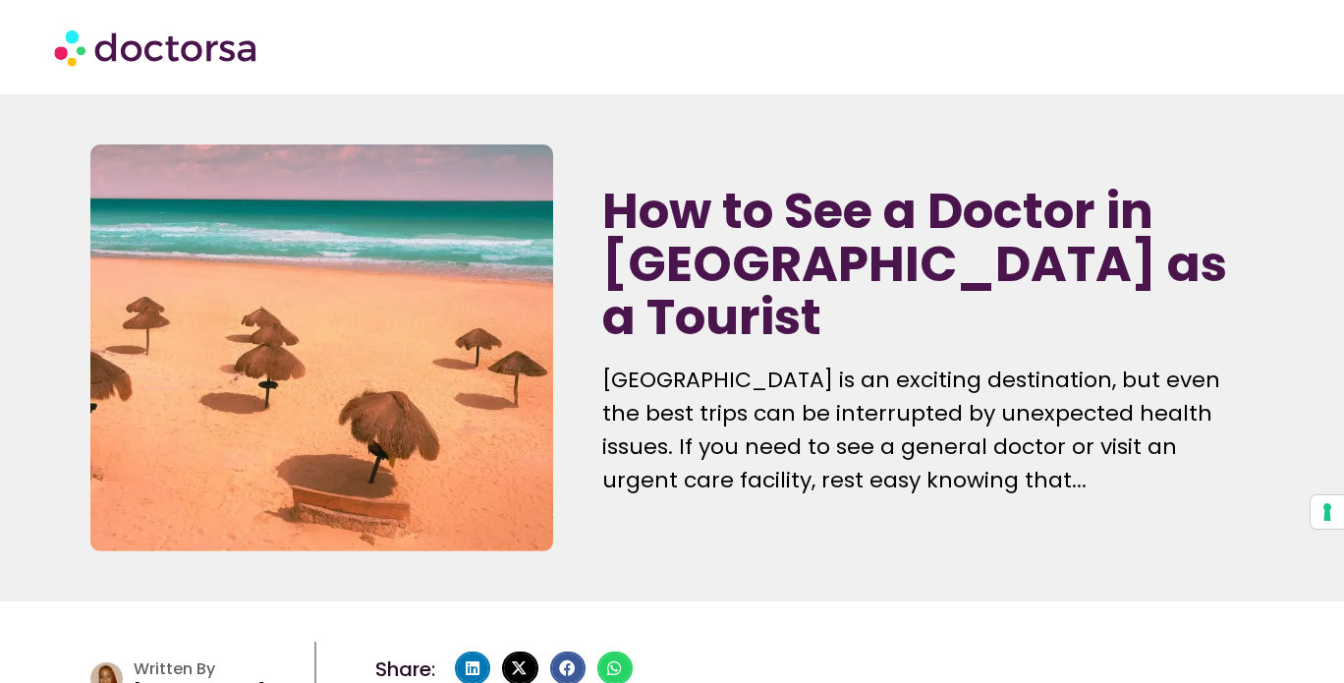
click at [783, 364] on p "[GEOGRAPHIC_DATA] is an exciting destination, but even the best trips can be in…" at bounding box center [927, 431] width 651 height 134
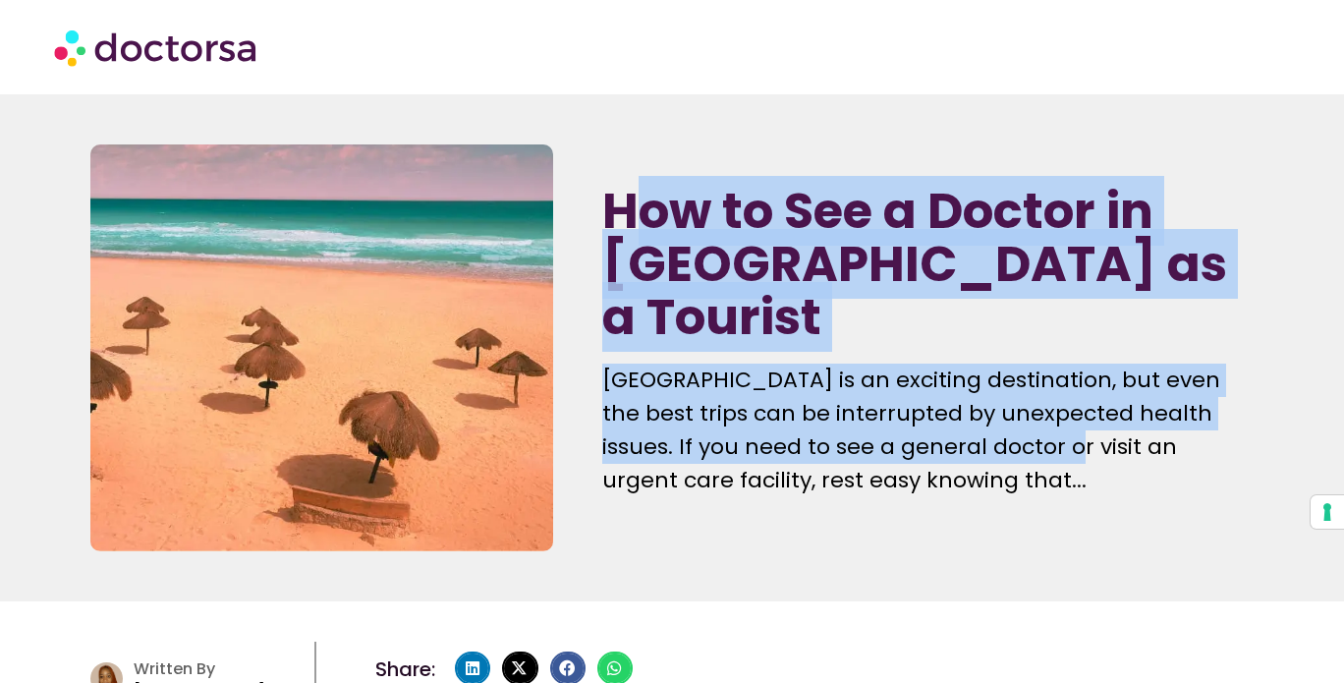
drag, startPoint x: 654, startPoint y: 232, endPoint x: 946, endPoint y: 441, distance: 360.0
click at [946, 441] on div "How to See a Doctor in [GEOGRAPHIC_DATA] as a Tourist [GEOGRAPHIC_DATA] is an e…" at bounding box center [928, 348] width 670 height 427
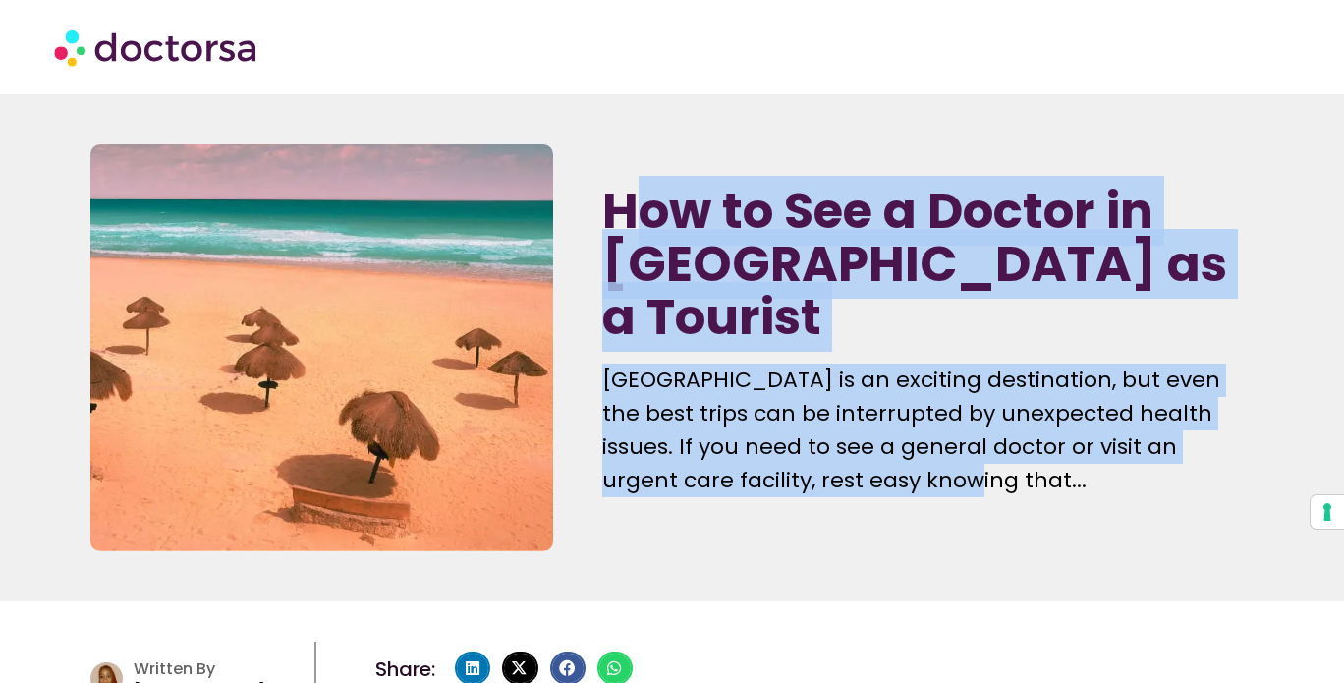
click at [946, 441] on p "[GEOGRAPHIC_DATA] is an exciting destination, but even the best trips can be in…" at bounding box center [927, 431] width 651 height 134
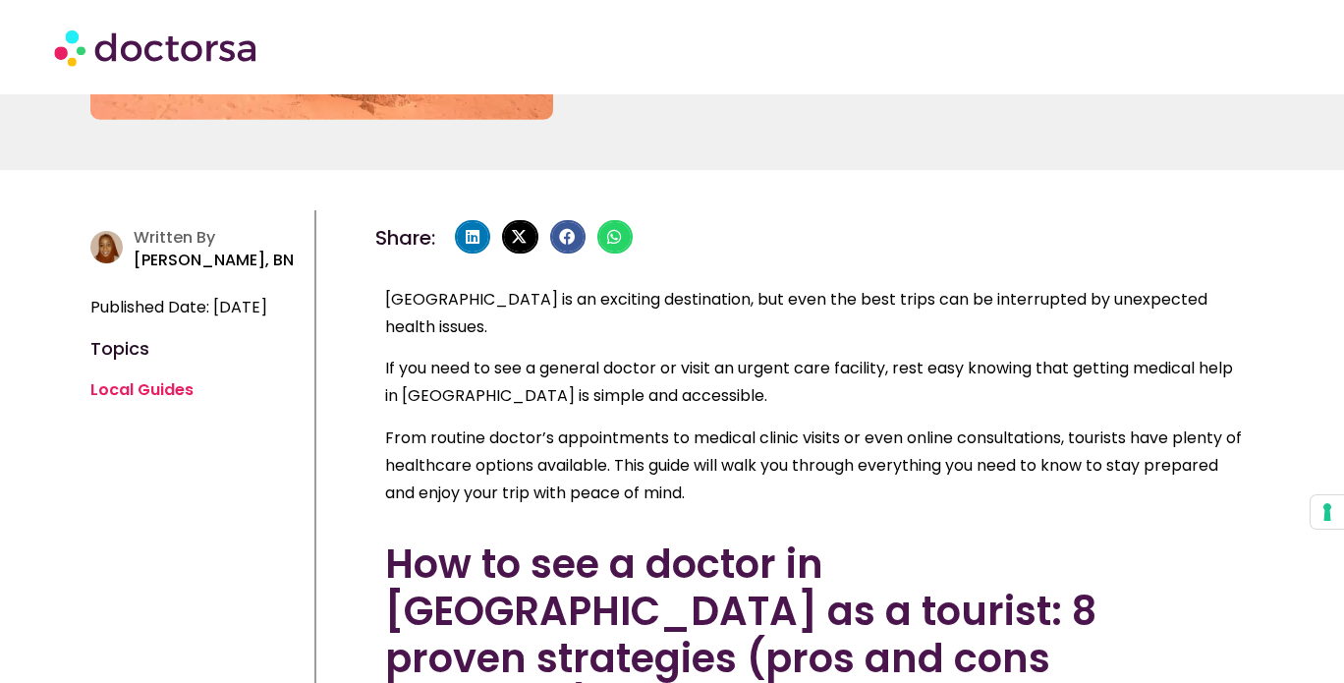
scroll to position [491, 0]
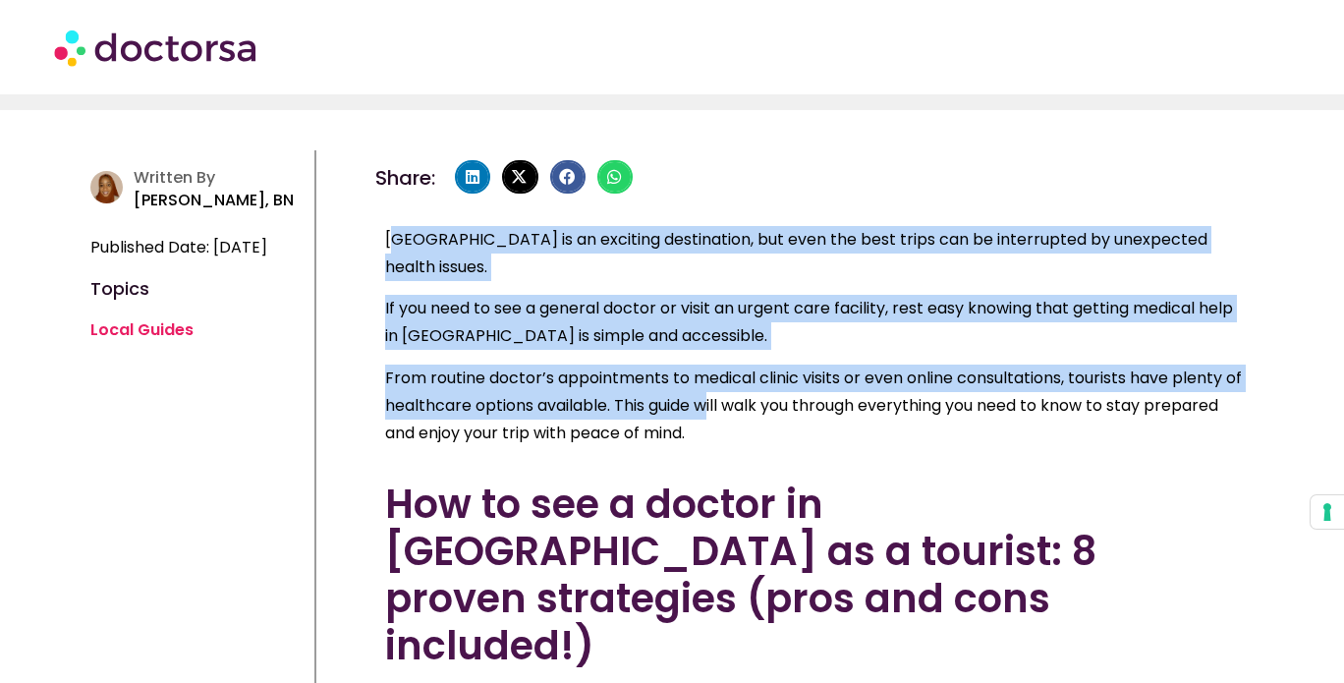
drag, startPoint x: 401, startPoint y: 236, endPoint x: 735, endPoint y: 391, distance: 368.5
click at [735, 391] on div "[GEOGRAPHIC_DATA] is an exciting destination, but even the best trips can be in…" at bounding box center [814, 336] width 859 height 221
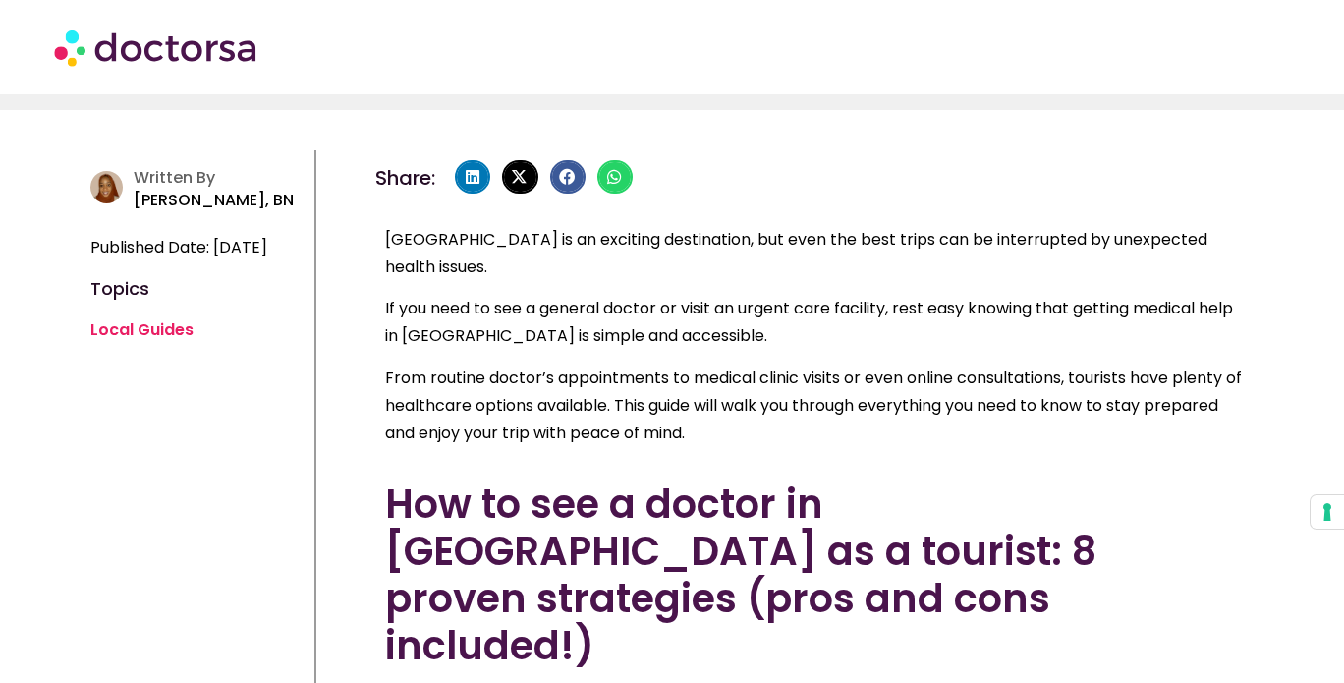
click at [812, 404] on p "From routine doctor’s appointments to medical clinic visits or even online cons…" at bounding box center [814, 406] width 859 height 83
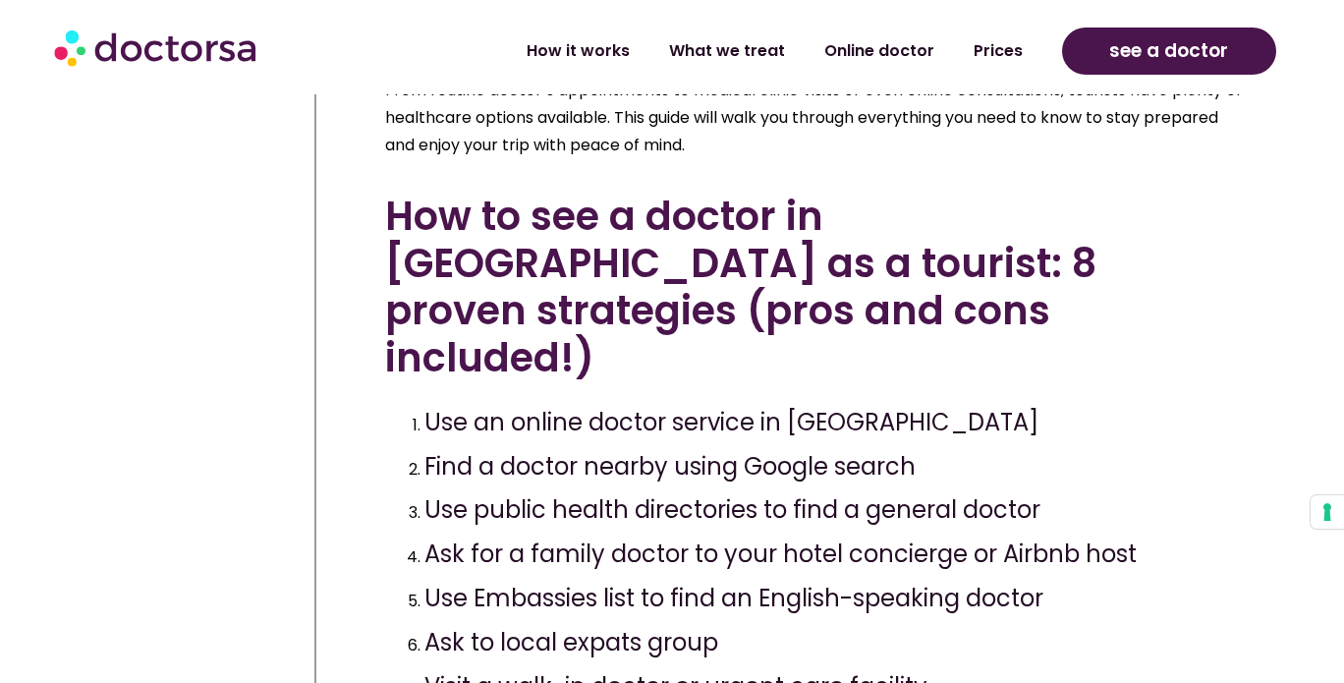
scroll to position [786, 0]
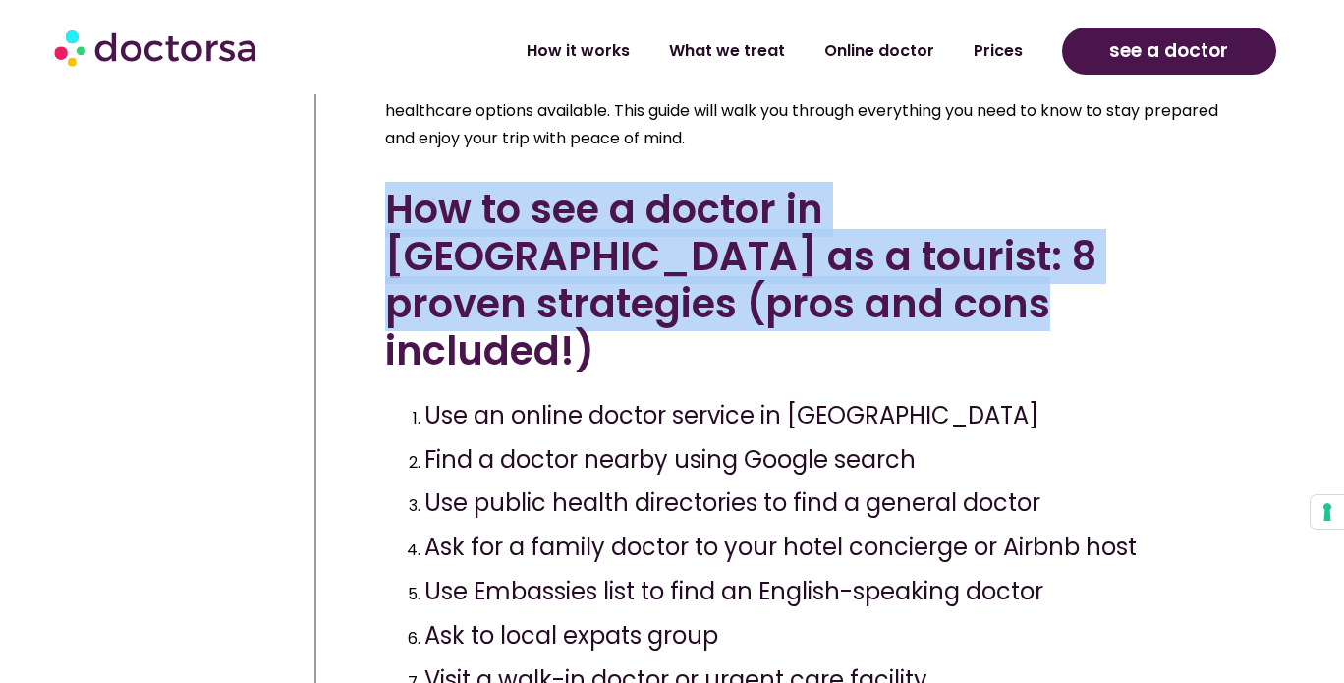
drag, startPoint x: 581, startPoint y: 186, endPoint x: 715, endPoint y: 296, distance: 173.9
click at [728, 296] on h2 "How to see a doctor in [GEOGRAPHIC_DATA] as a tourist: 8 proven strategies (pro…" at bounding box center [814, 280] width 859 height 189
click at [715, 296] on h2 "How to see a doctor in [GEOGRAPHIC_DATA] as a tourist: 8 proven strategies (pro…" at bounding box center [814, 280] width 859 height 189
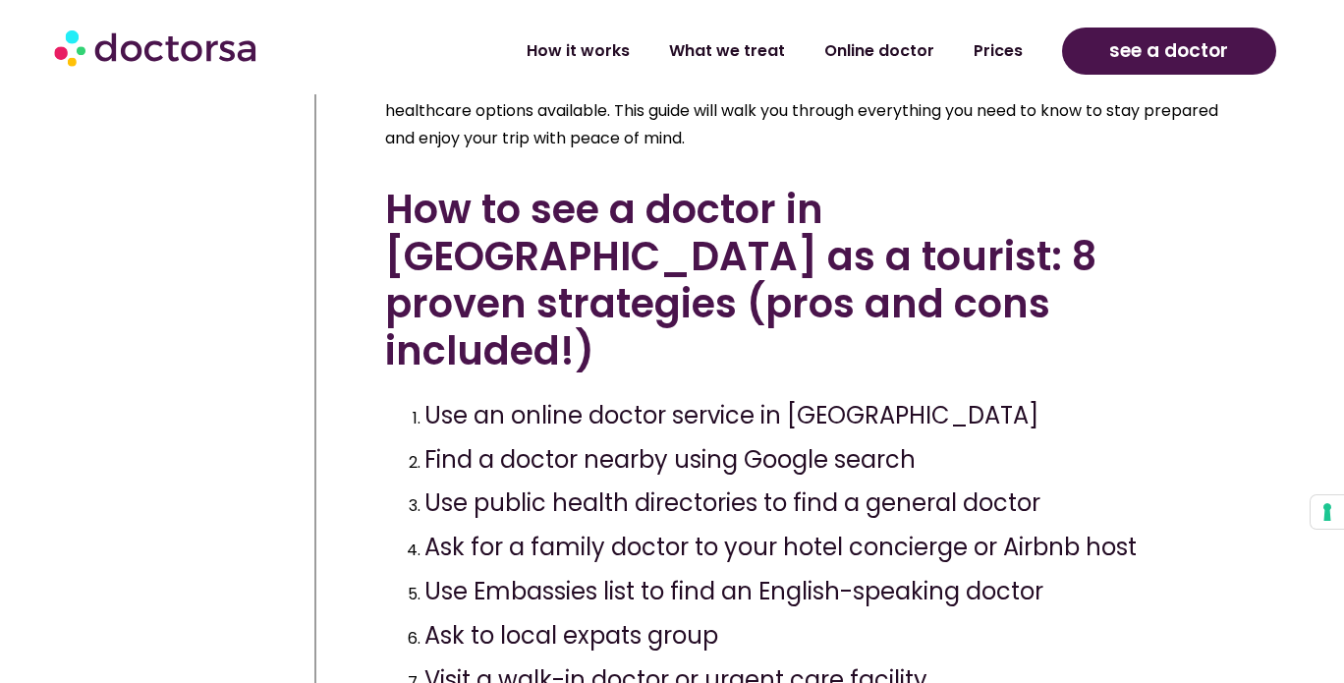
click at [698, 278] on h2 "How to see a doctor in [GEOGRAPHIC_DATA] as a tourist: 8 proven strategies (pro…" at bounding box center [814, 280] width 859 height 189
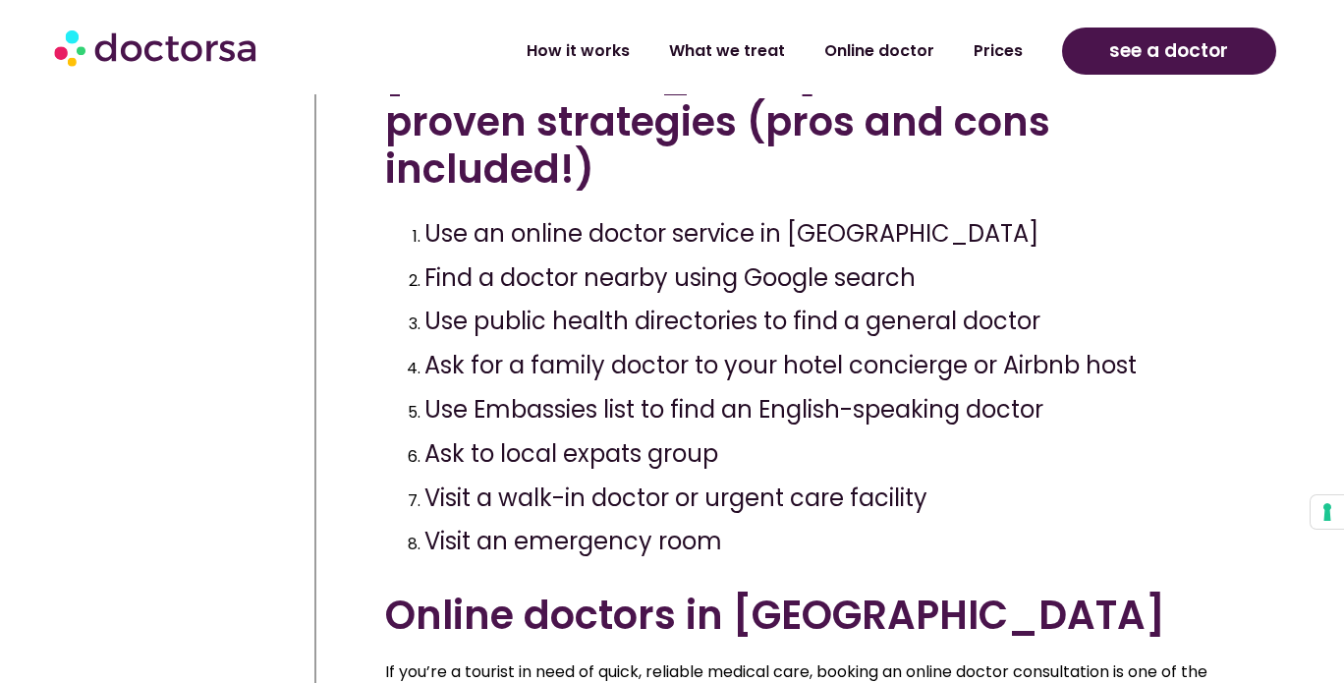
scroll to position [983, 0]
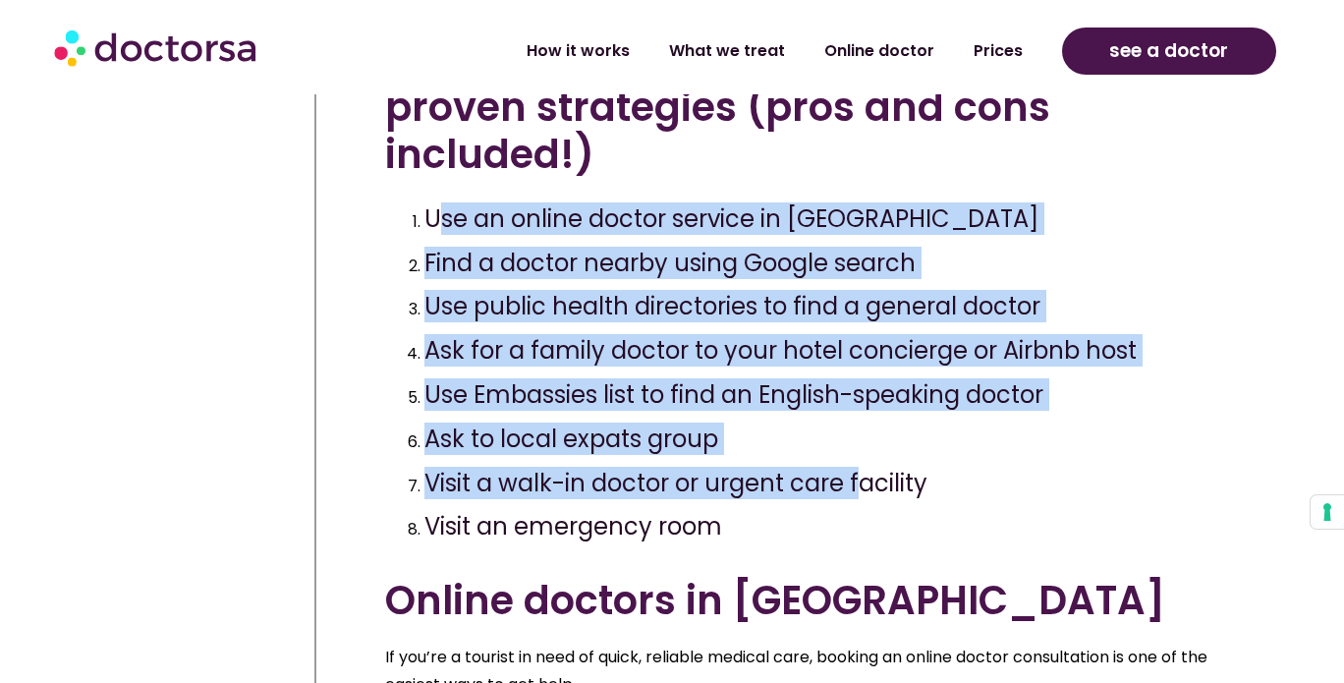
drag, startPoint x: 435, startPoint y: 137, endPoint x: 936, endPoint y: 408, distance: 569.1
click at [918, 417] on ol "Use an online doctor service in [GEOGRAPHIC_DATA] Find a doctor nearby using Go…" at bounding box center [814, 373] width 859 height 336
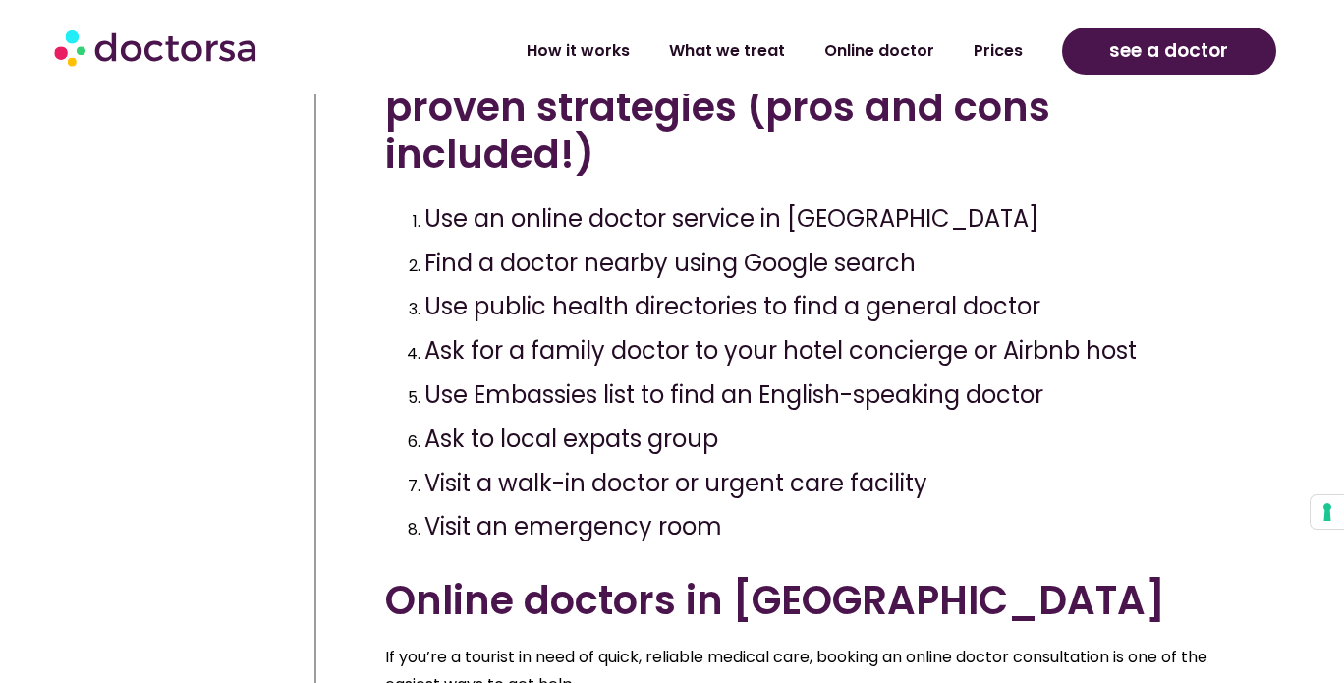
click at [937, 470] on h4 "Visit a walk-in doctor or urgent care facility" at bounding box center [835, 484] width 820 height 29
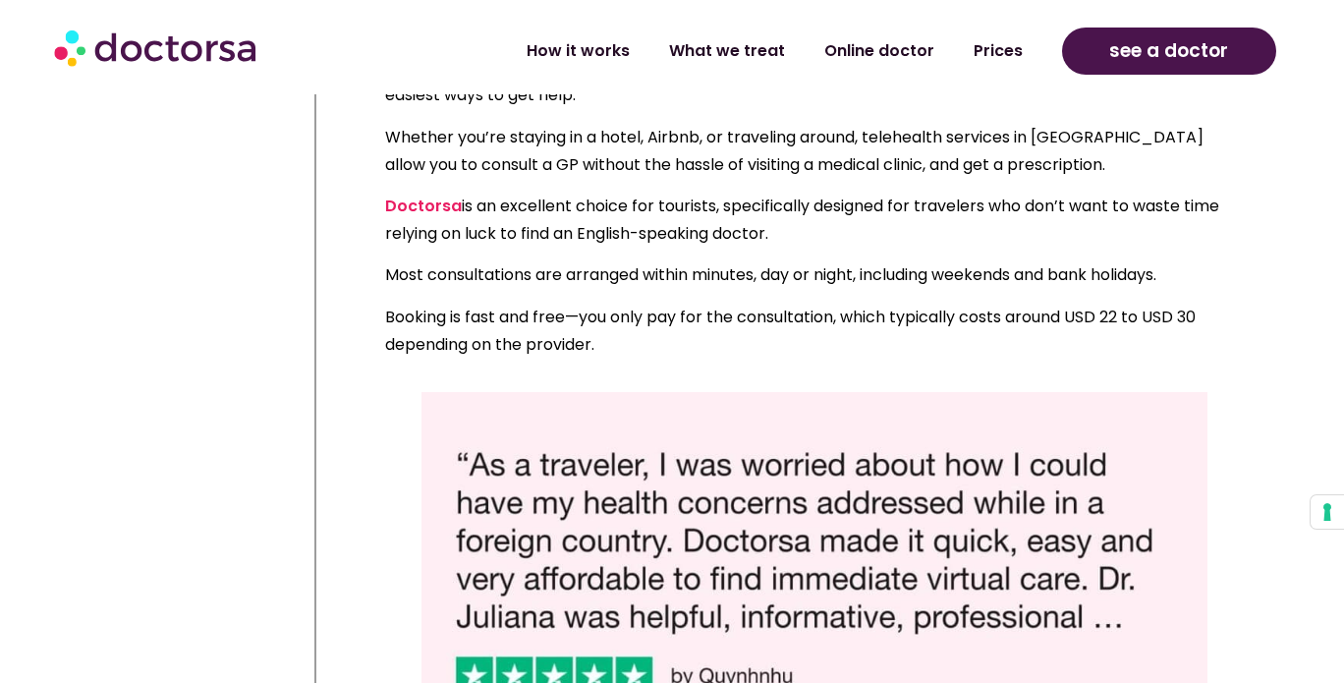
scroll to position [1179, 0]
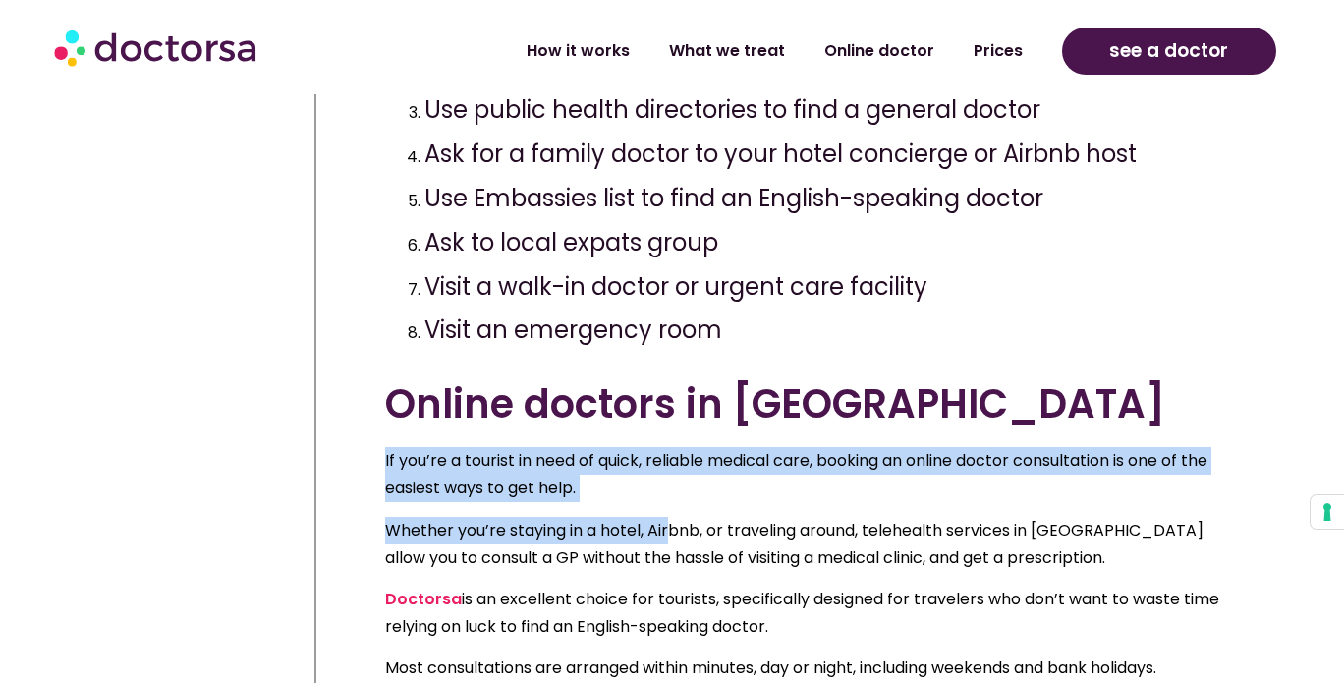
drag, startPoint x: 386, startPoint y: 396, endPoint x: 668, endPoint y: 454, distance: 288.0
click at [668, 454] on div "If you’re a tourist in need of quick, reliable medical care, booking an online …" at bounding box center [814, 599] width 859 height 305
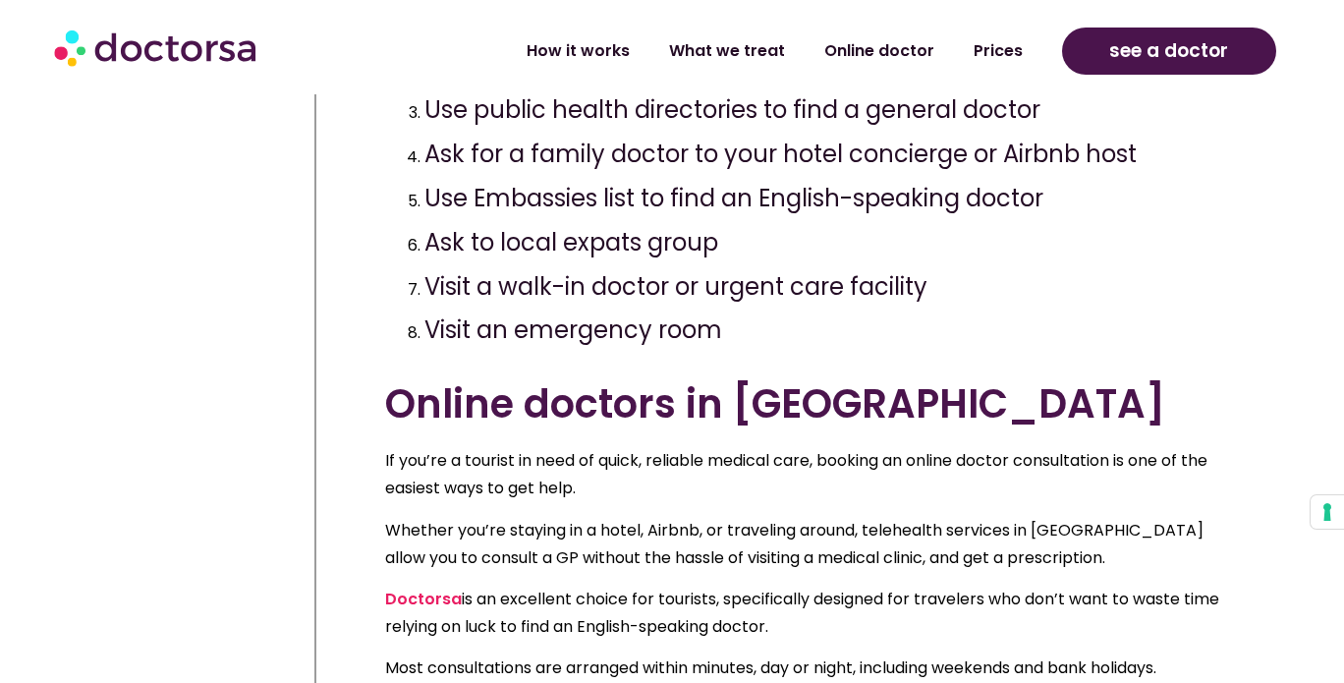
click at [684, 499] on div "If you’re a tourist in need of quick, reliable medical care, booking an online …" at bounding box center [814, 599] width 859 height 305
click at [887, 498] on div "If you’re a tourist in need of quick, reliable medical care, booking an online …" at bounding box center [814, 599] width 859 height 305
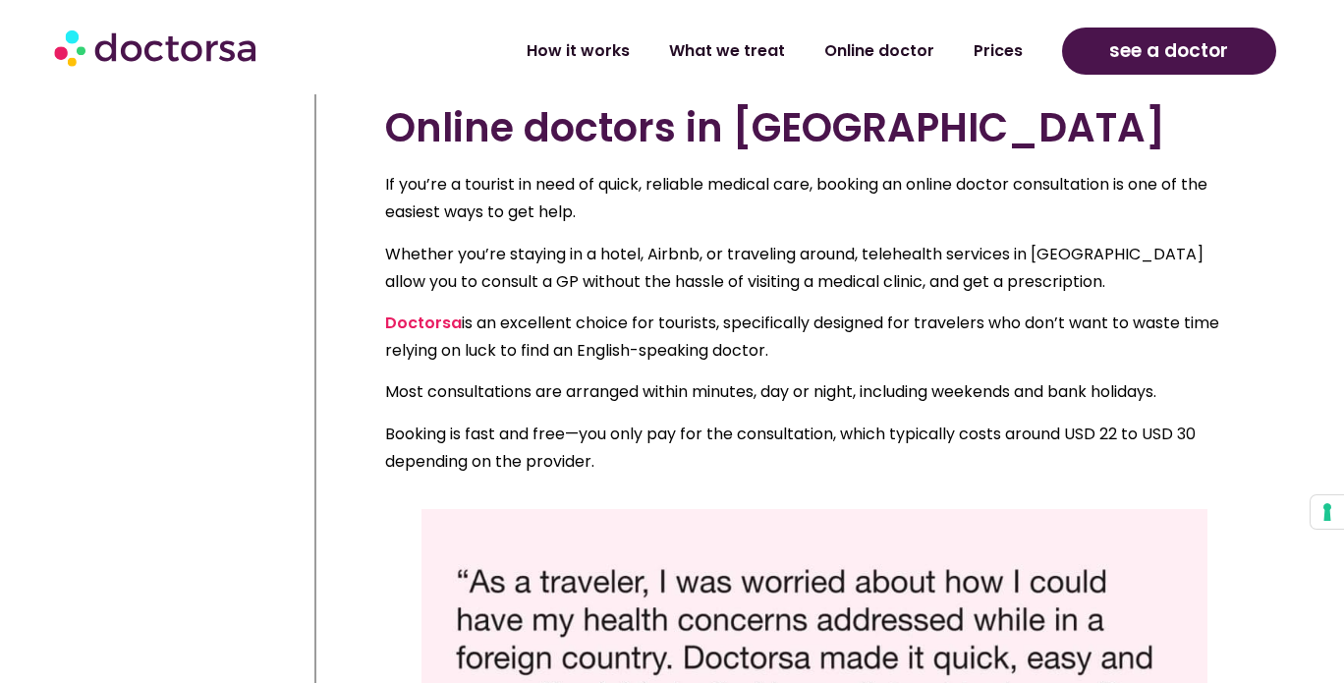
scroll to position [1474, 0]
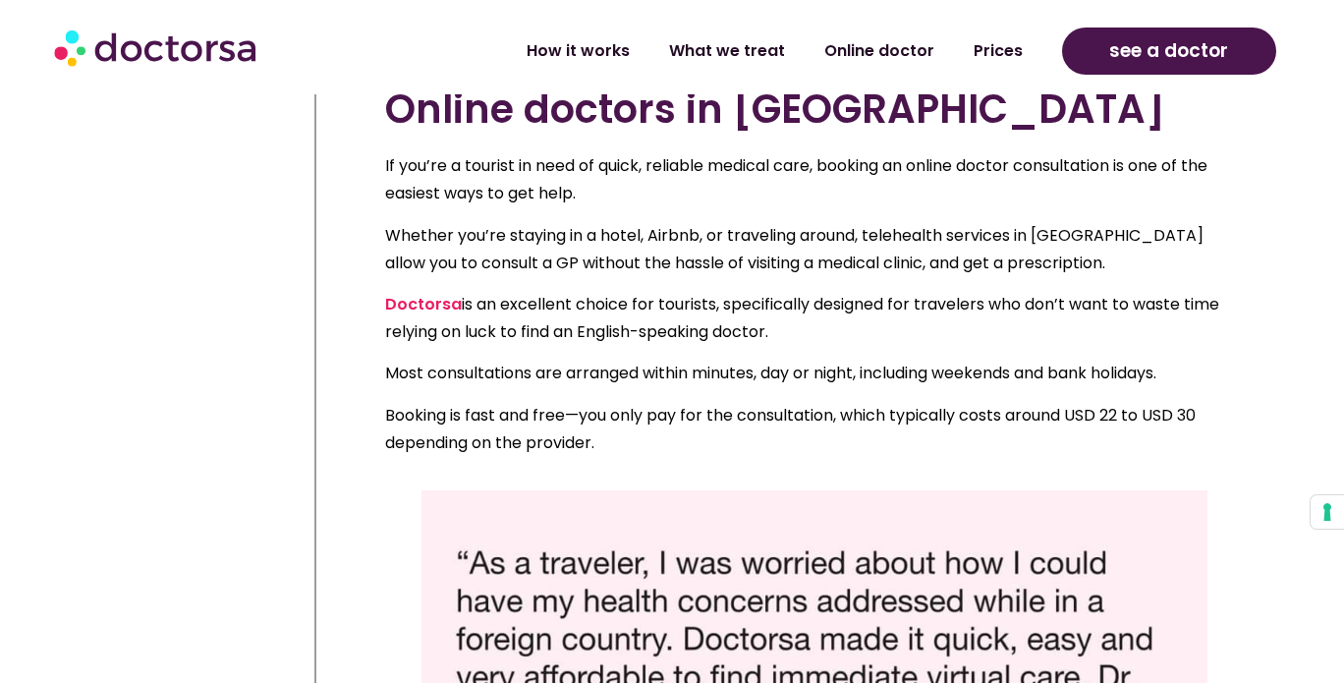
click at [426, 321] on div "If you’re a tourist in need of quick, reliable medical care, booking an online …" at bounding box center [814, 304] width 859 height 305
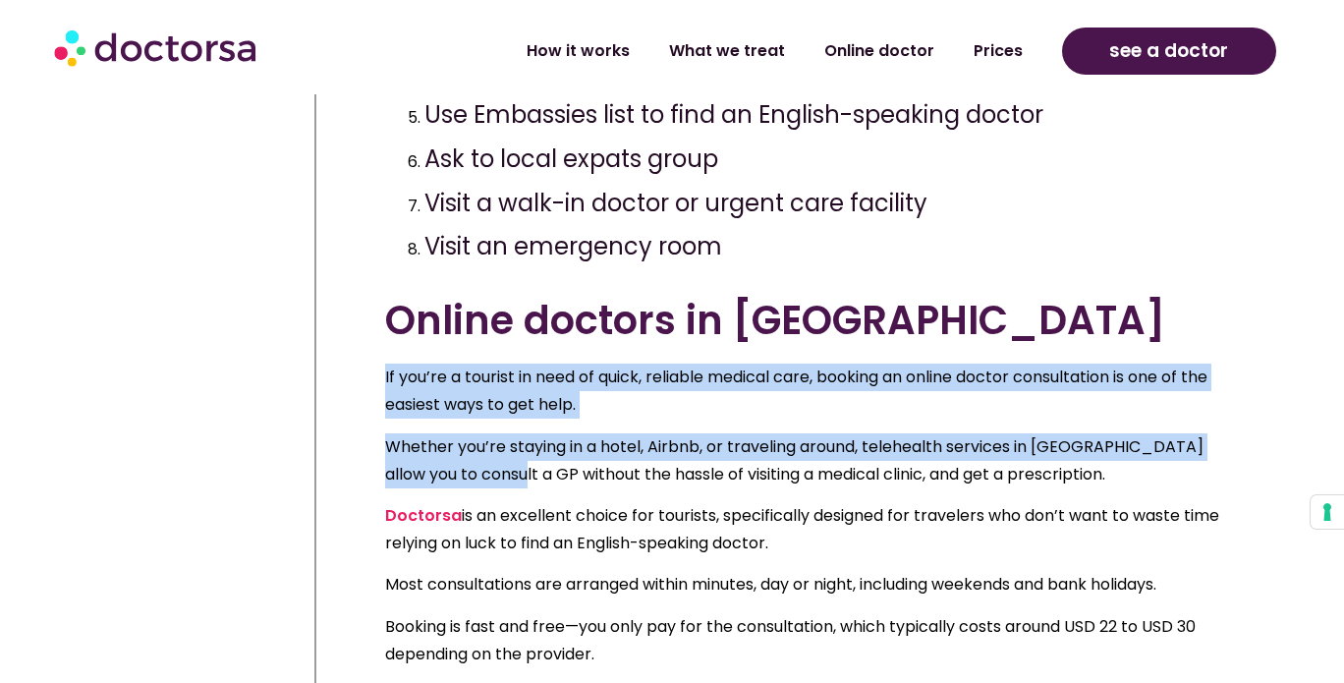
scroll to position [1278, 0]
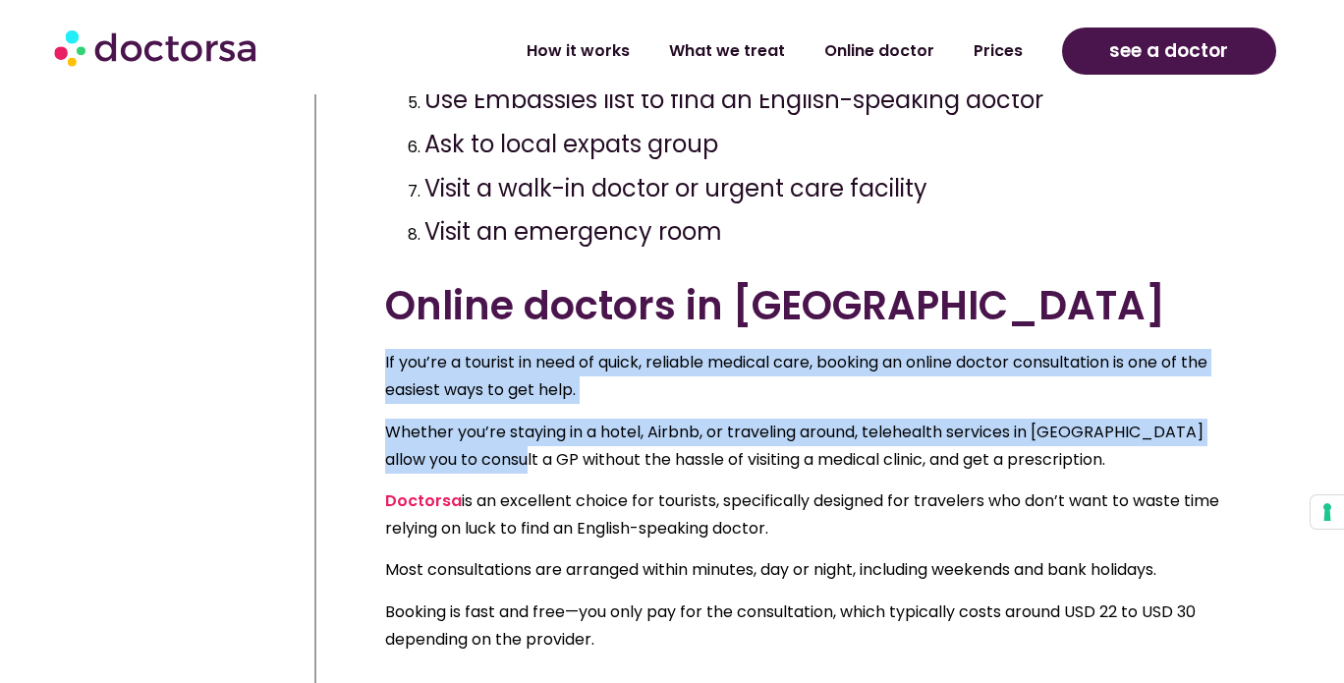
drag, startPoint x: 378, startPoint y: 373, endPoint x: 678, endPoint y: 559, distance: 352.6
copy div "If you’re a tourist in need of quick, reliable medical care, booking an online …"
click at [707, 349] on p "If you’re a tourist in need of quick, reliable medical care, booking an online …" at bounding box center [814, 376] width 859 height 55
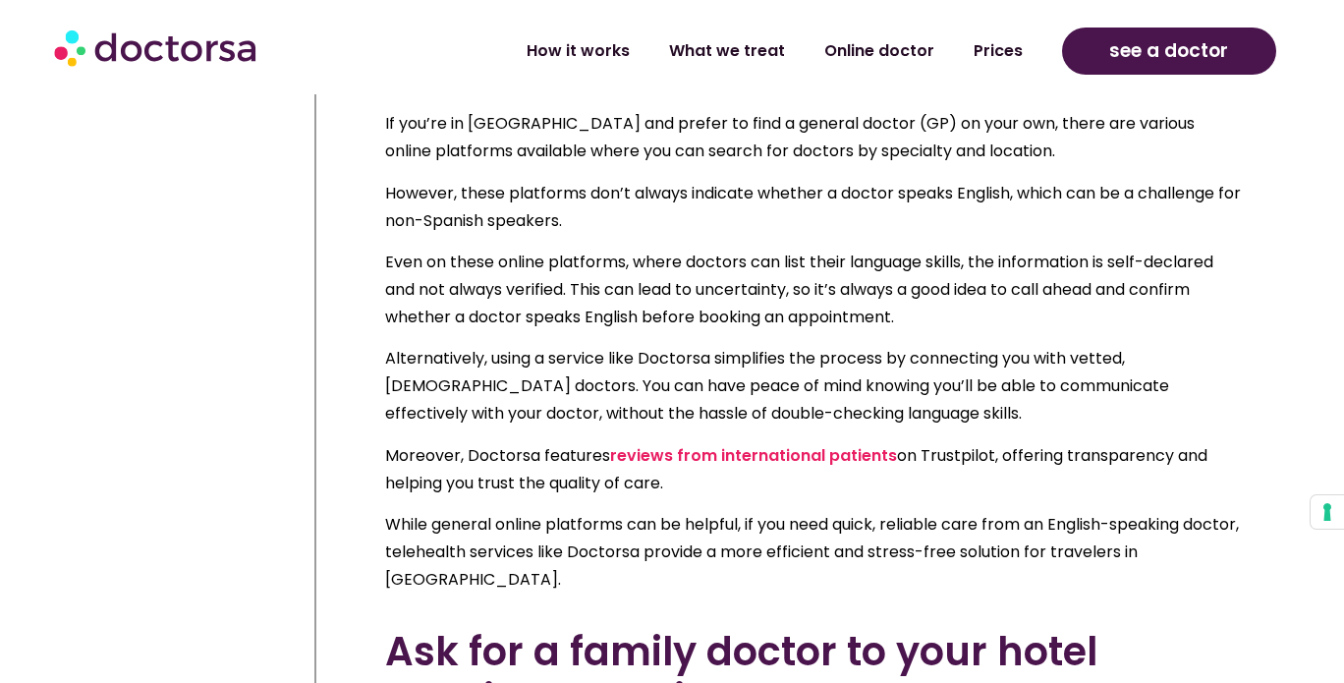
scroll to position [3538, 0]
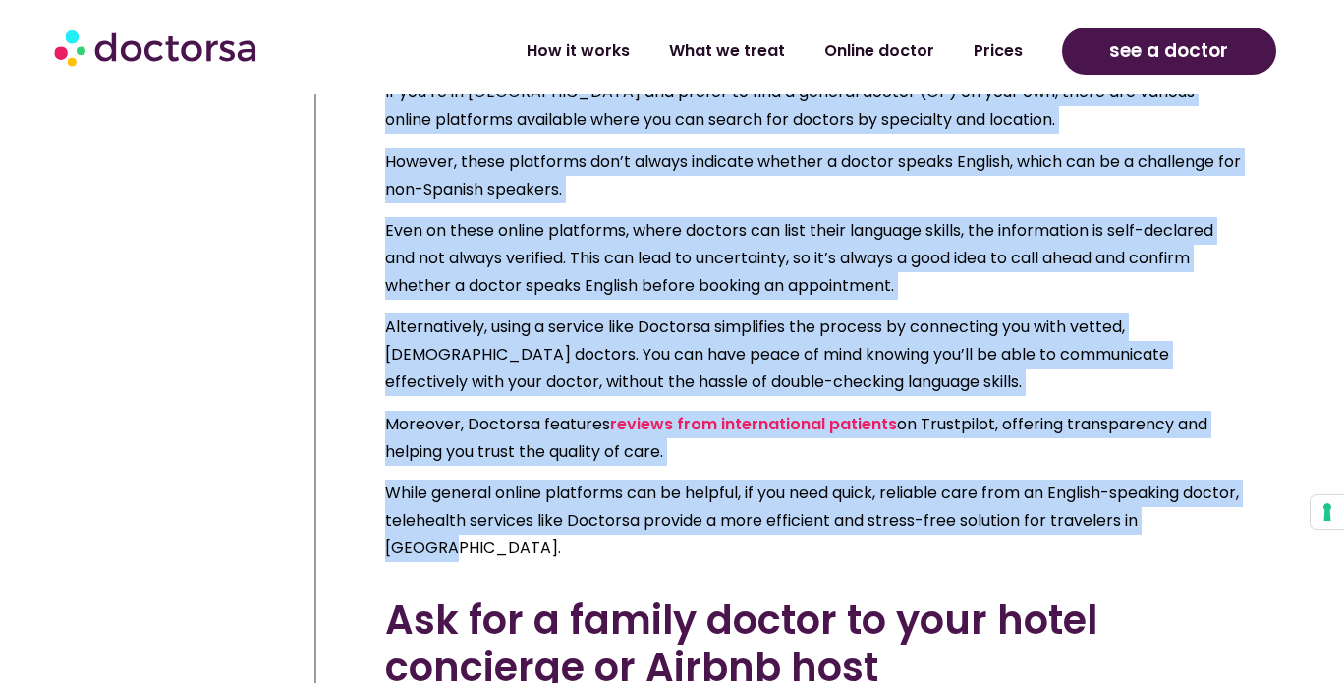
drag, startPoint x: 353, startPoint y: 201, endPoint x: 835, endPoint y: 367, distance: 510.0
copy div "Lo ips’do si Ametco adi elitse do eius t incidid utlabo (ET) do magn ali, enima…"
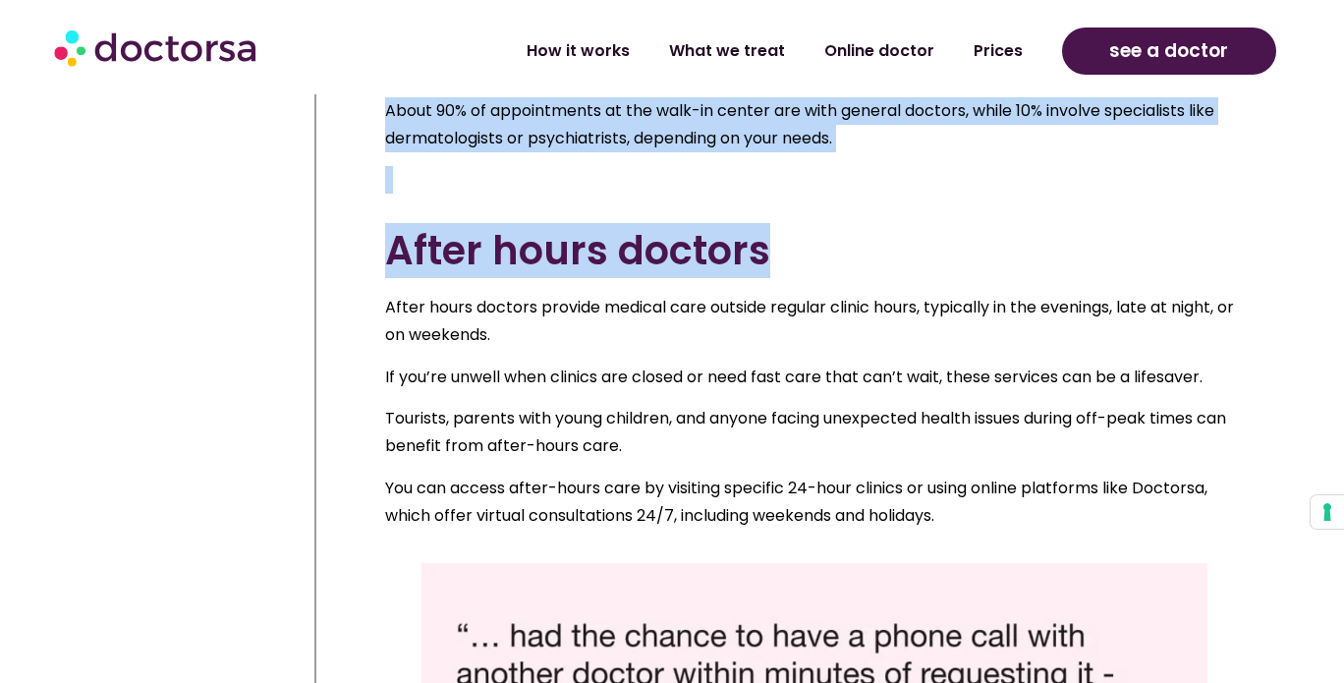
scroll to position [6683, 0]
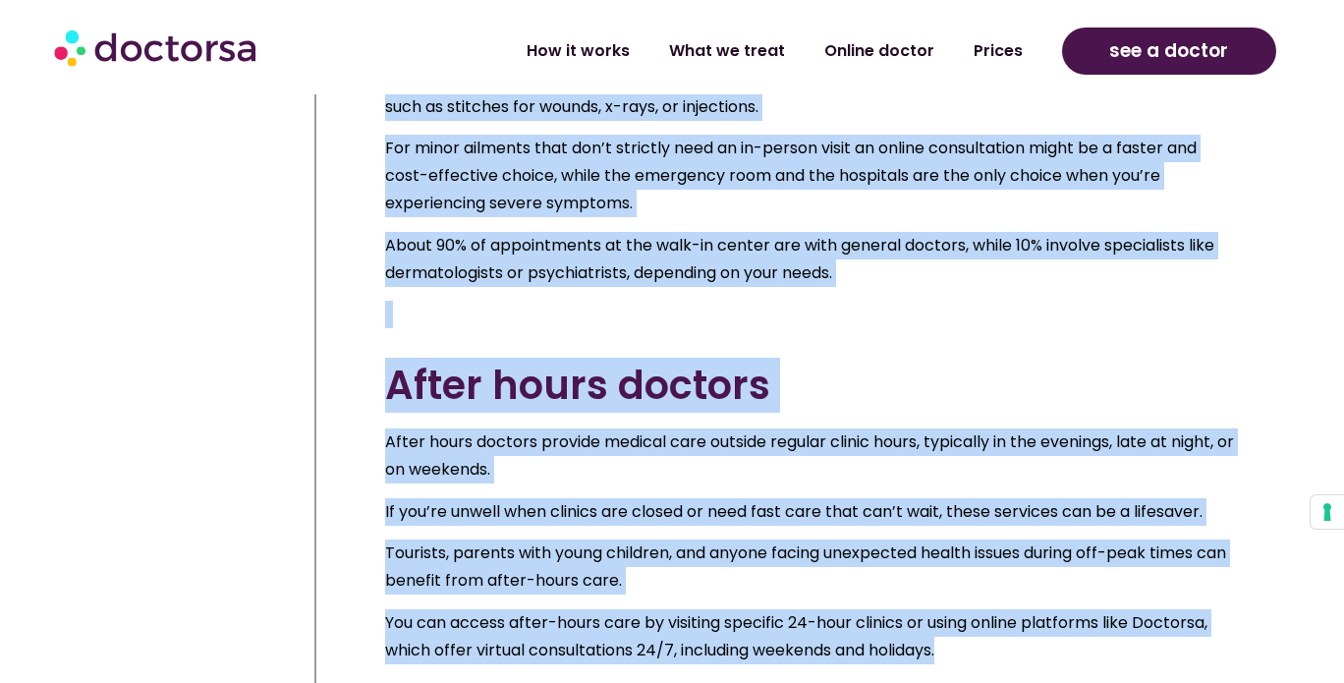
drag, startPoint x: 362, startPoint y: 165, endPoint x: 1018, endPoint y: 372, distance: 688.5
click at [1019, 373] on div "Share: [GEOGRAPHIC_DATA] is an exciting destination, but even the best trips ca…" at bounding box center [789, 692] width 947 height 13466
copy div "Lo ips dolo sitamet cons adipi el Seddoe, temp incid utlaboree do Magnaa enim a…"
click at [475, 498] on p "If you’re unwell when clinics are closed or need fast care that can’t wait, the…" at bounding box center [814, 512] width 859 height 28
click at [399, 362] on h2 "After hours doctors" at bounding box center [814, 385] width 859 height 47
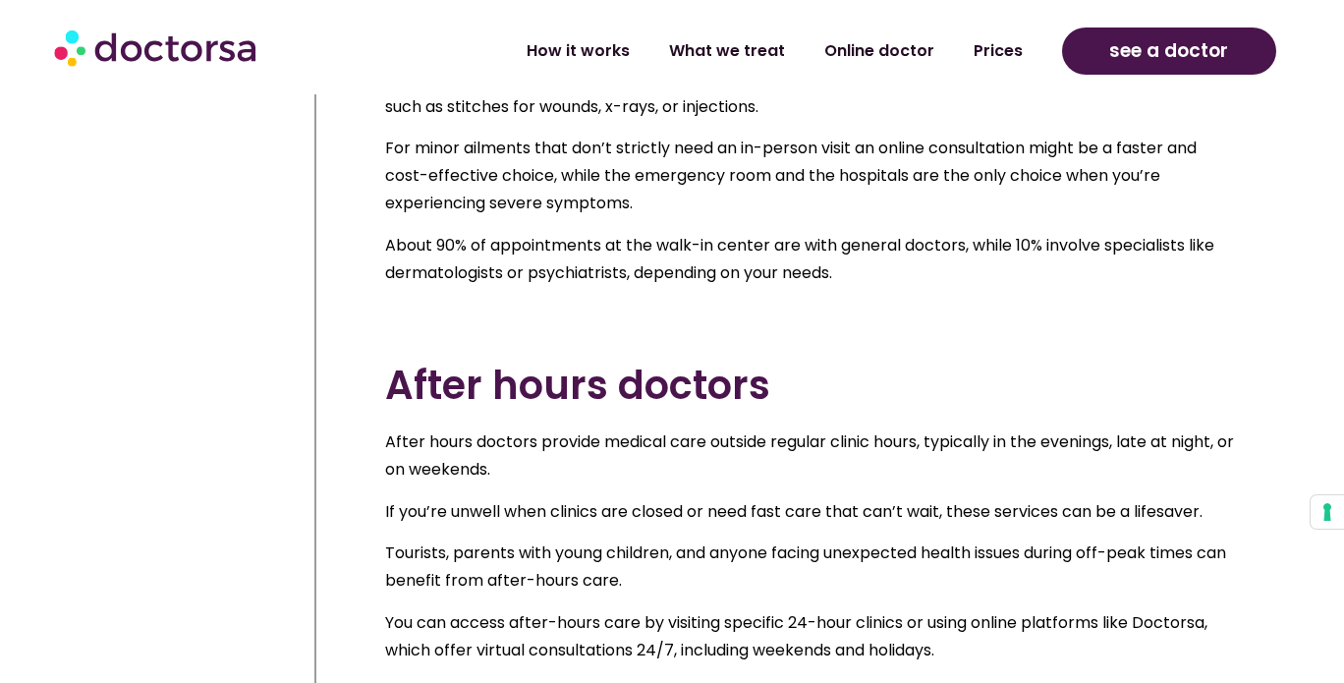
click at [372, 112] on div "Share: [GEOGRAPHIC_DATA] is an exciting destination, but even the best trips ca…" at bounding box center [815, 692] width 898 height 13466
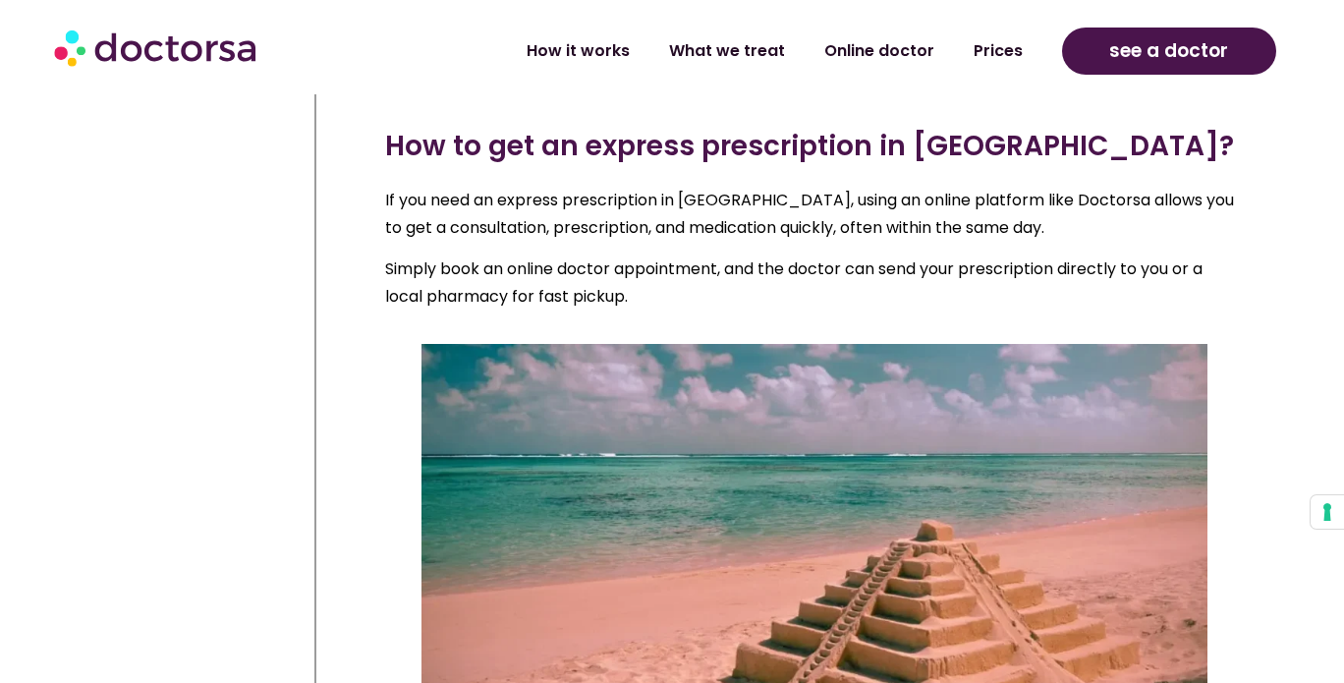
scroll to position [9435, 0]
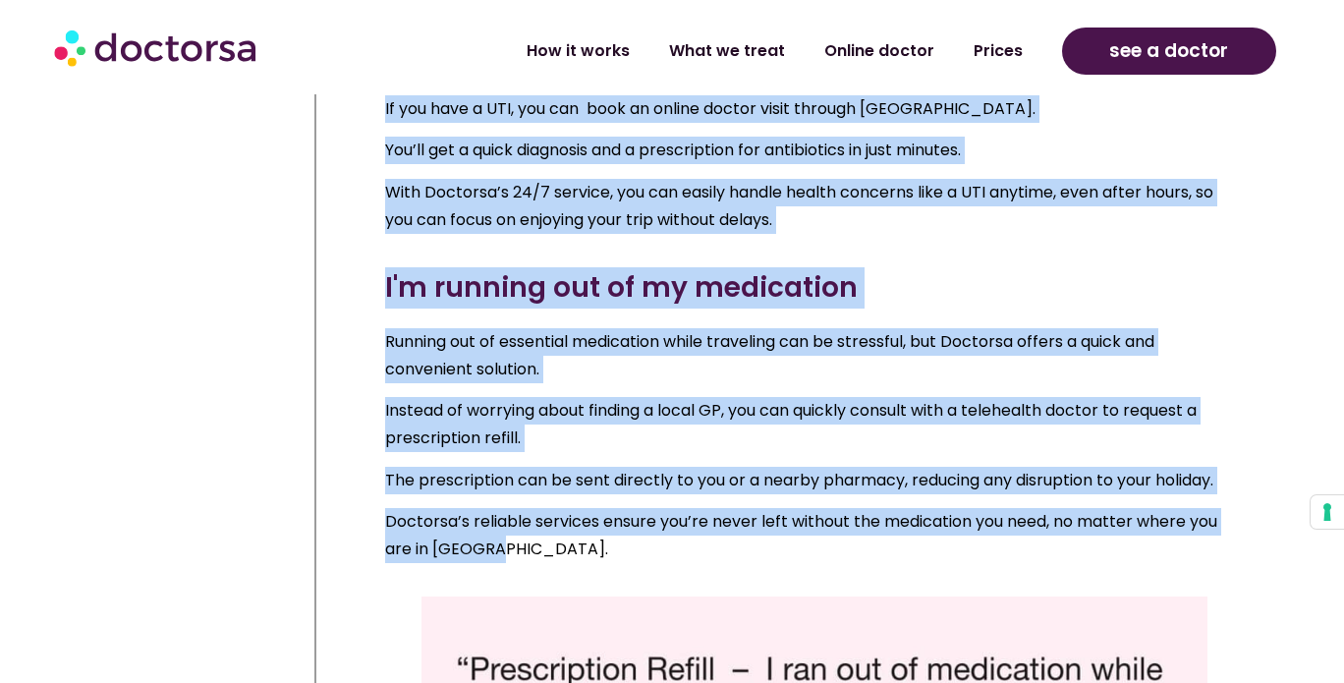
drag, startPoint x: 433, startPoint y: 173, endPoint x: 611, endPoint y: 196, distance: 179.3
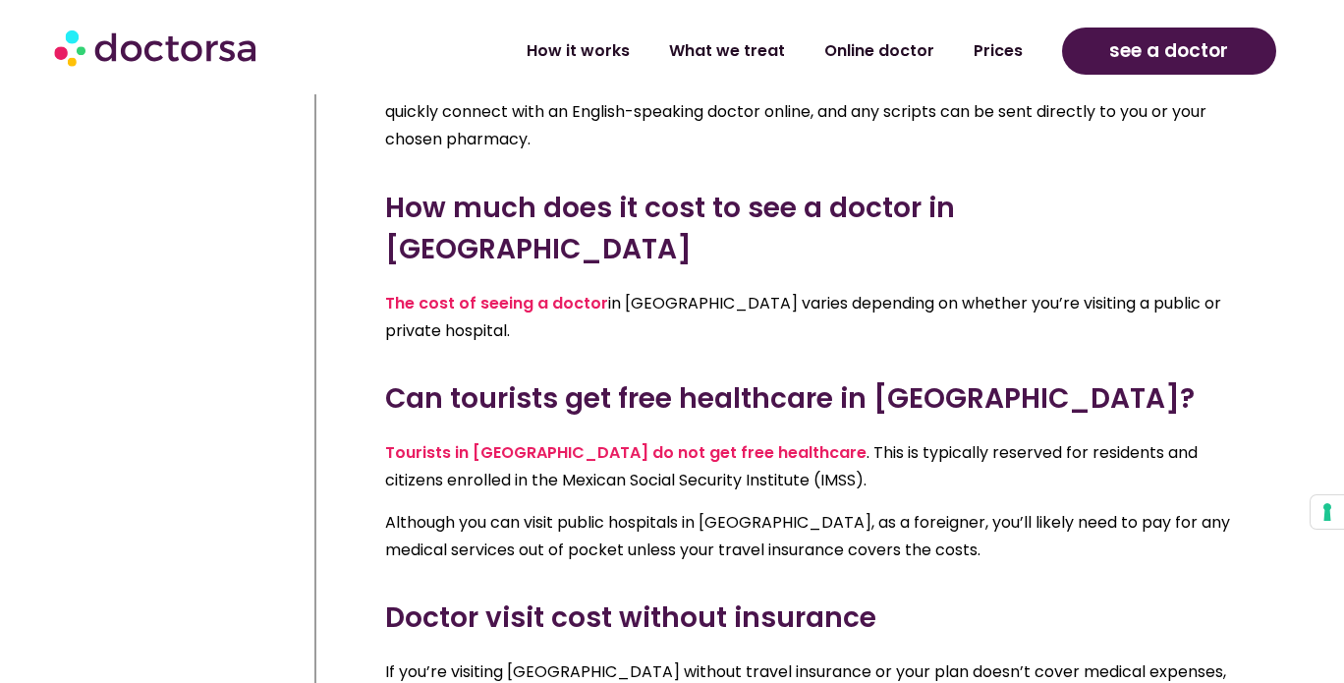
scroll to position [12580, 0]
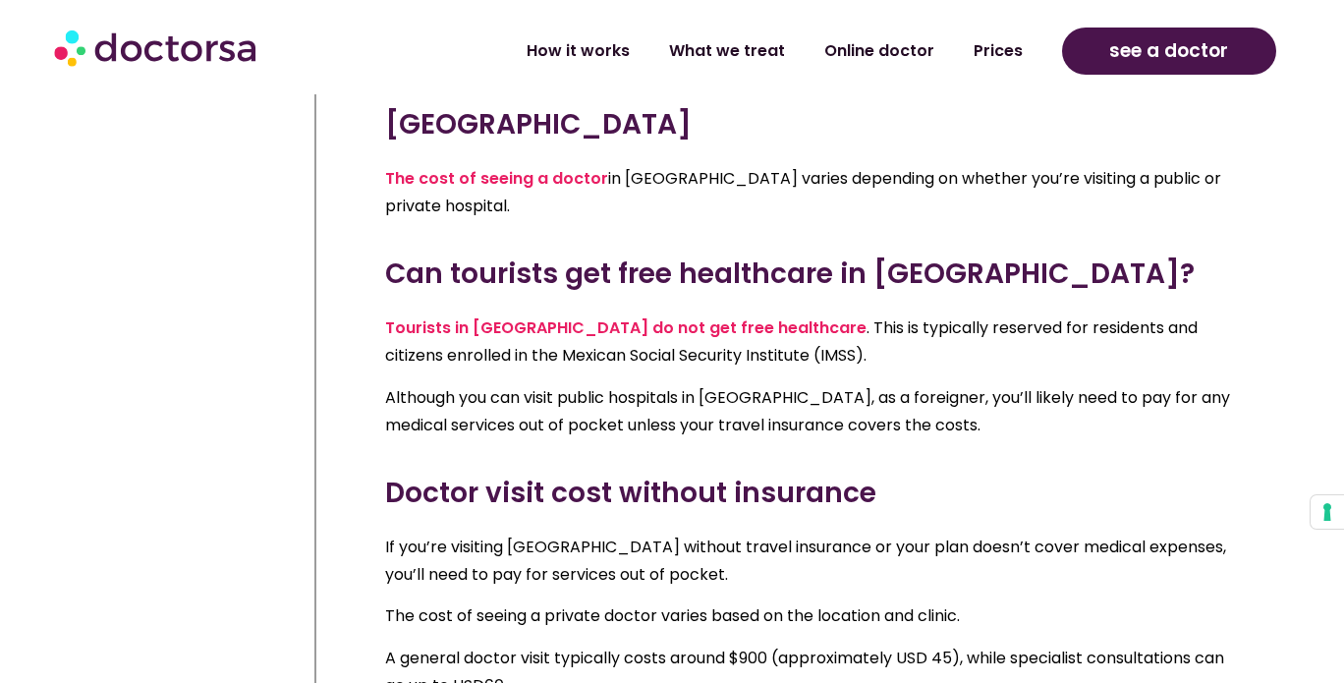
drag, startPoint x: 373, startPoint y: 308, endPoint x: 757, endPoint y: 376, distance: 389.4
copy div "Lor ip D sit ametconse adipisc elit se Doeius? Te inc’ut la Etdolo mag aliq eni…"
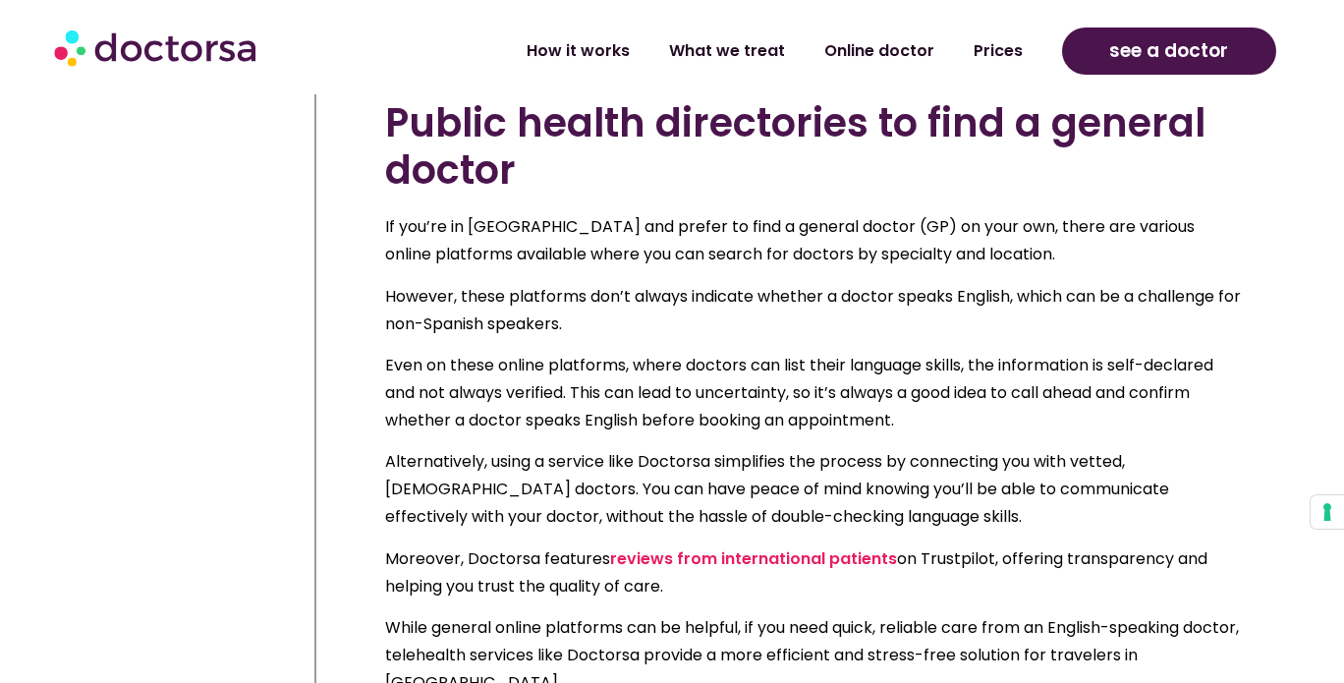
scroll to position [3538, 0]
